Goal: Information Seeking & Learning: Learn about a topic

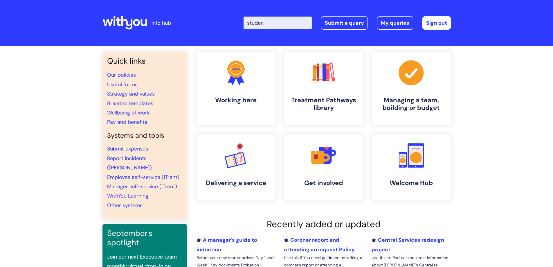
type input "student"
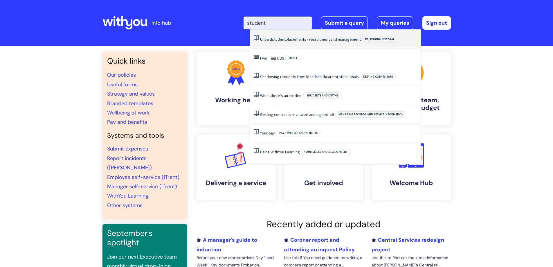
click at [279, 41] on span "student" at bounding box center [279, 39] width 14 height 5
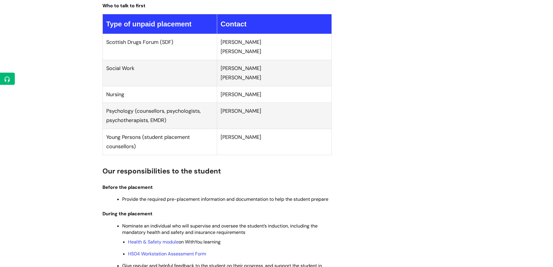
scroll to position [667, 0]
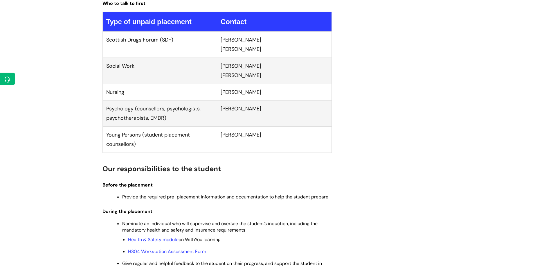
drag, startPoint x: 264, startPoint y: 95, endPoint x: 104, endPoint y: 94, distance: 159.8
click at [104, 94] on tr "Nursing [PERSON_NAME]" at bounding box center [216, 92] width 229 height 17
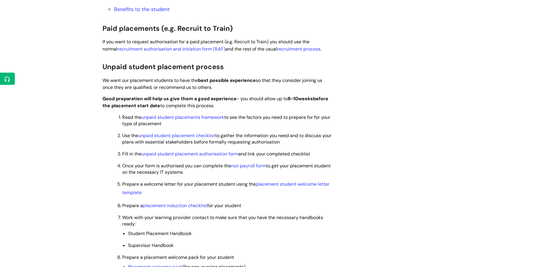
scroll to position [377, 0]
